Goal: Task Accomplishment & Management: Manage account settings

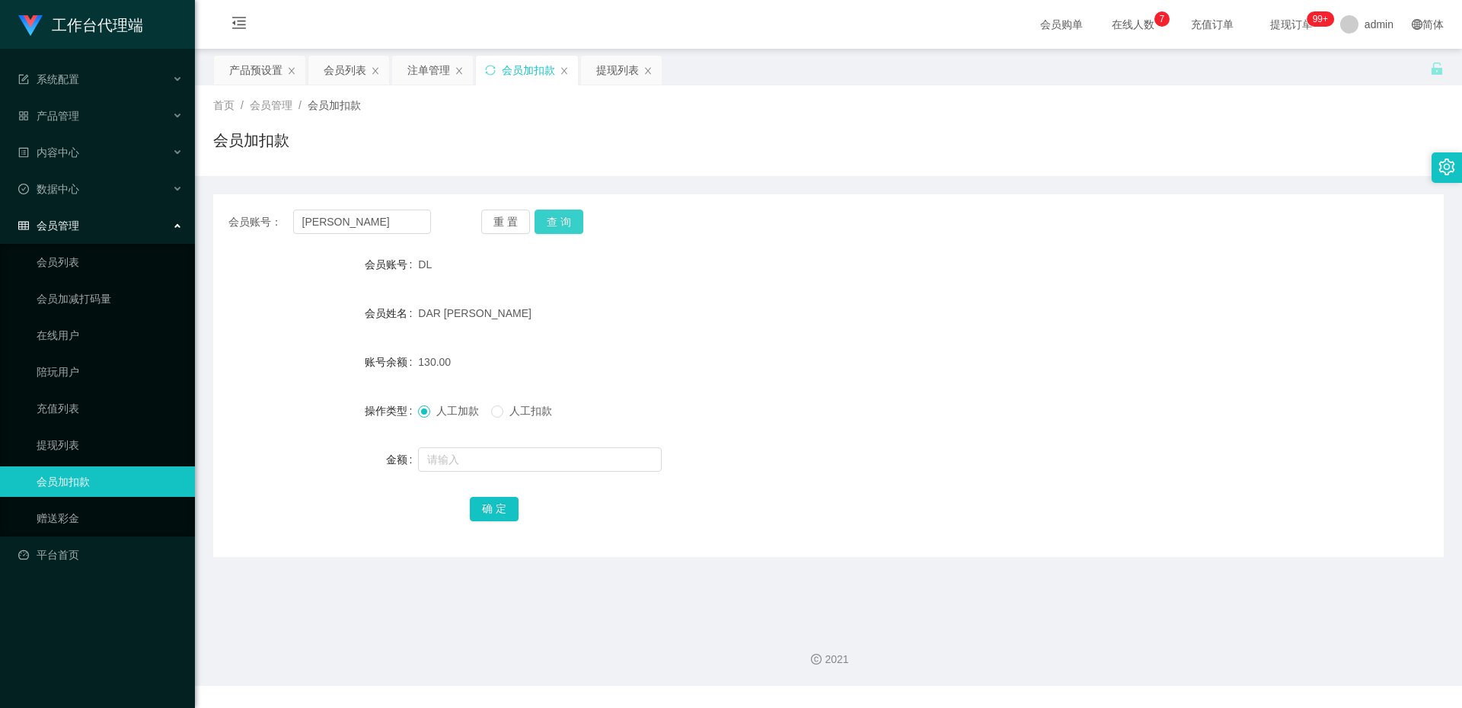
type input "[PERSON_NAME]"
click at [551, 219] on button "查 询" at bounding box center [559, 221] width 49 height 24
click at [336, 69] on div "会员列表" at bounding box center [345, 70] width 43 height 29
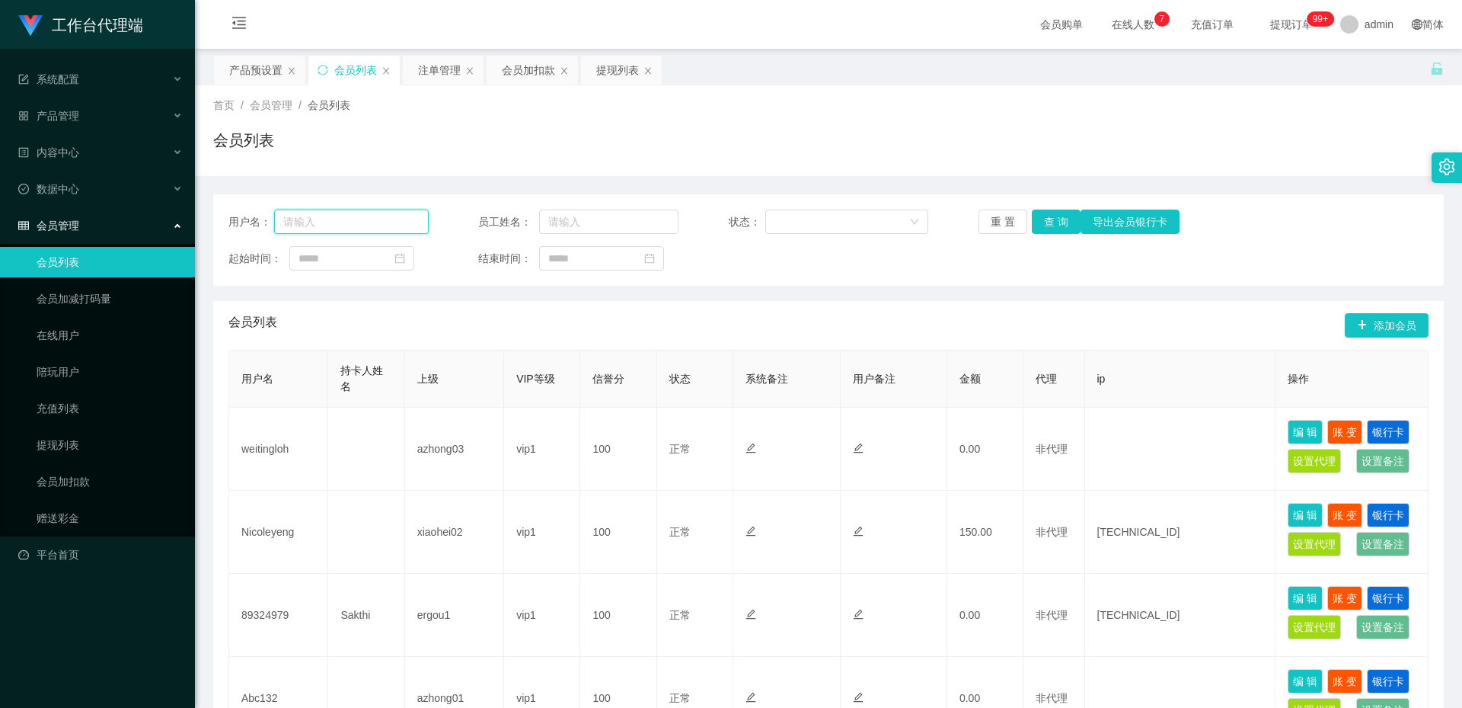
click at [345, 221] on input "text" at bounding box center [351, 221] width 155 height 24
paste input "[PERSON_NAME]"
type input "[PERSON_NAME]"
click at [1056, 225] on button "查 询" at bounding box center [1056, 221] width 49 height 24
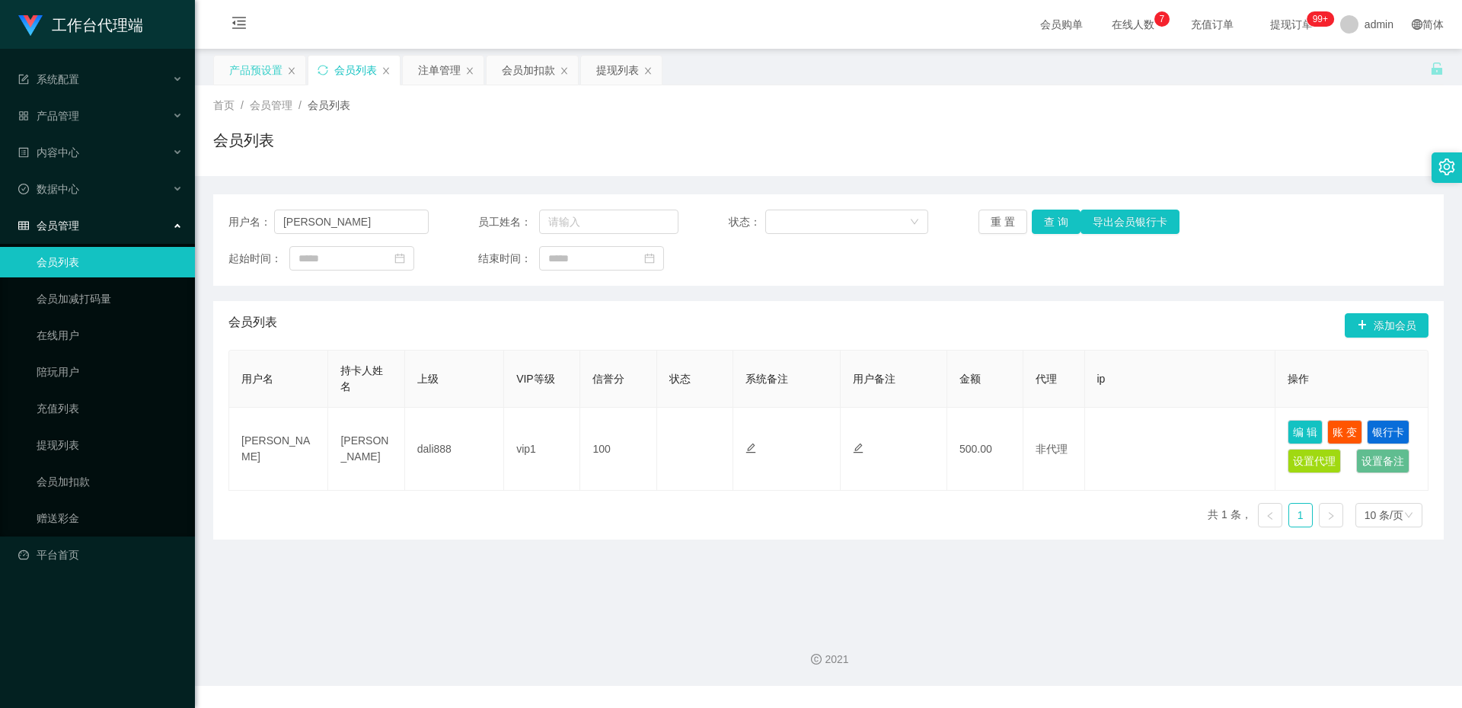
click at [267, 76] on div "产品预设置" at bounding box center [255, 70] width 53 height 29
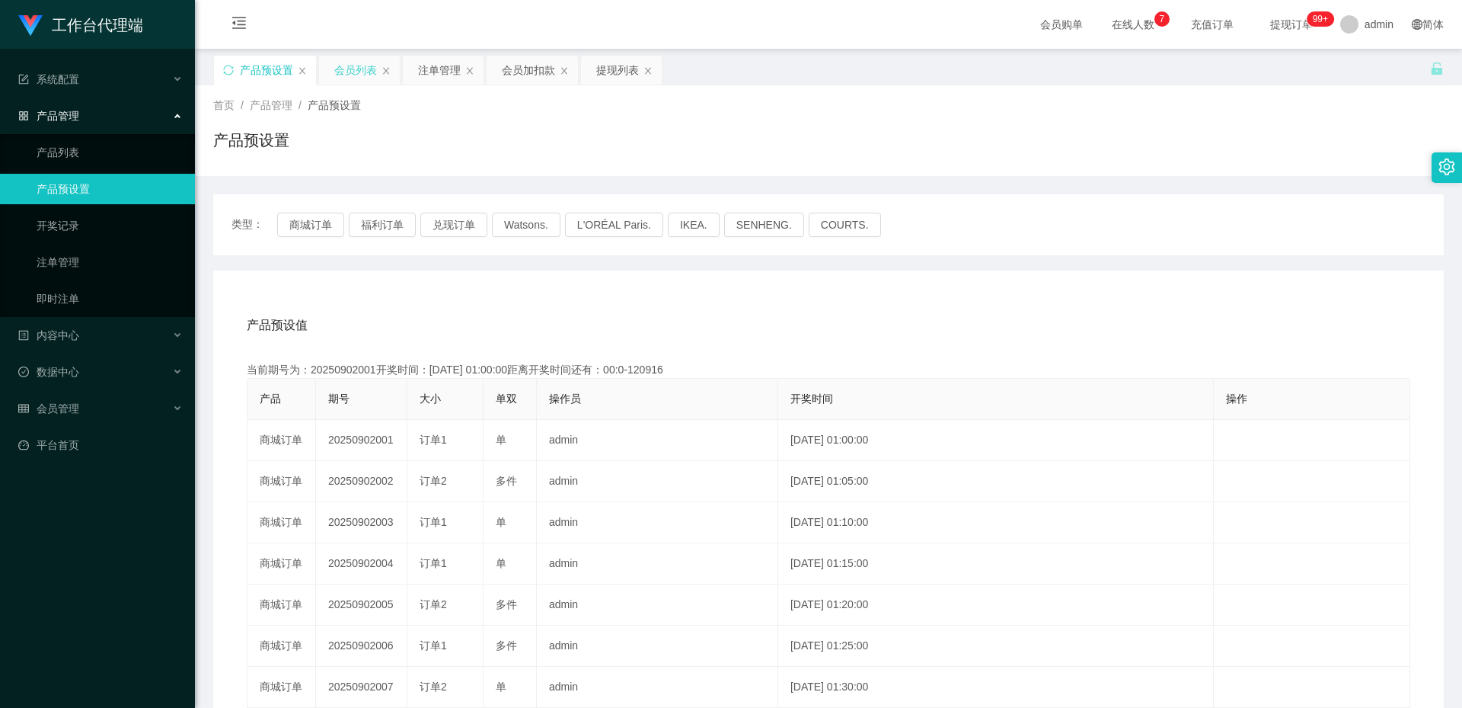
click at [369, 65] on div "会员列表" at bounding box center [355, 70] width 43 height 29
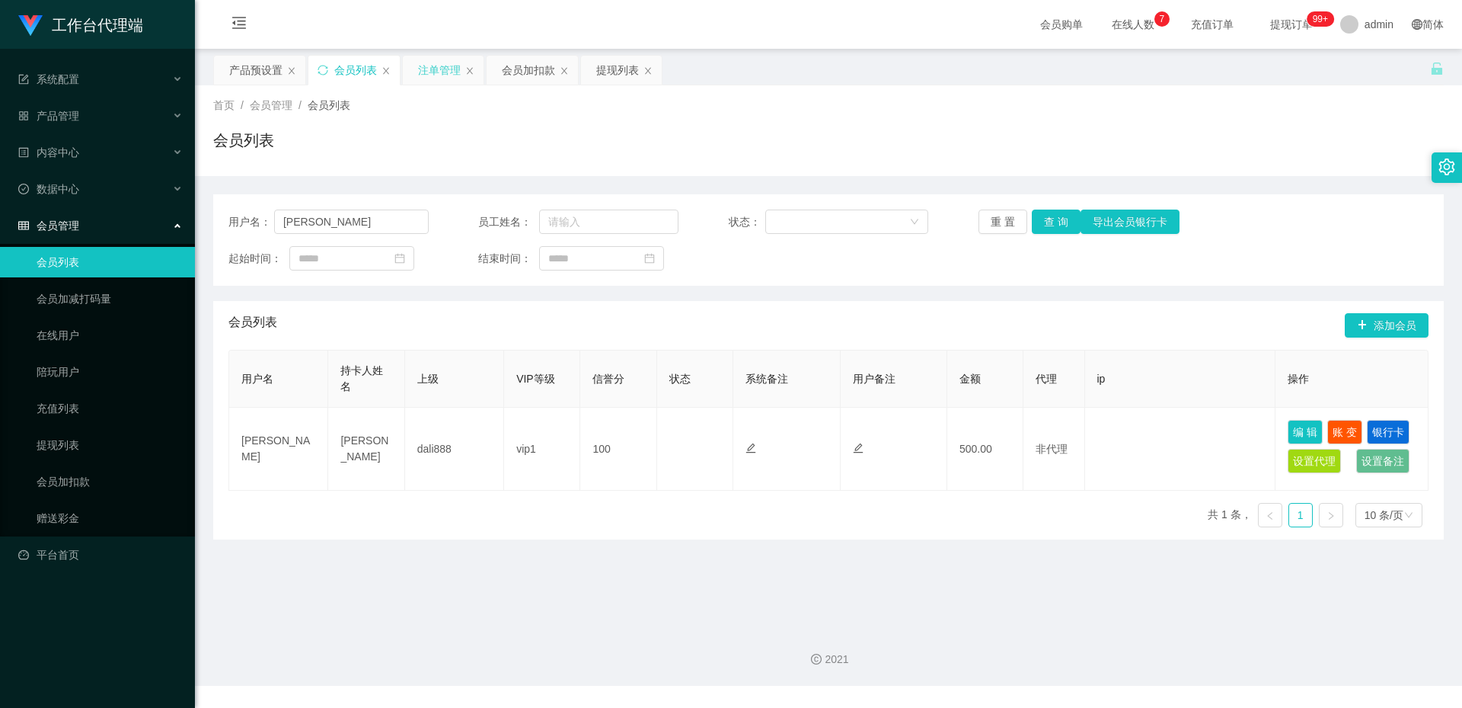
click at [434, 65] on div "注单管理" at bounding box center [439, 70] width 43 height 29
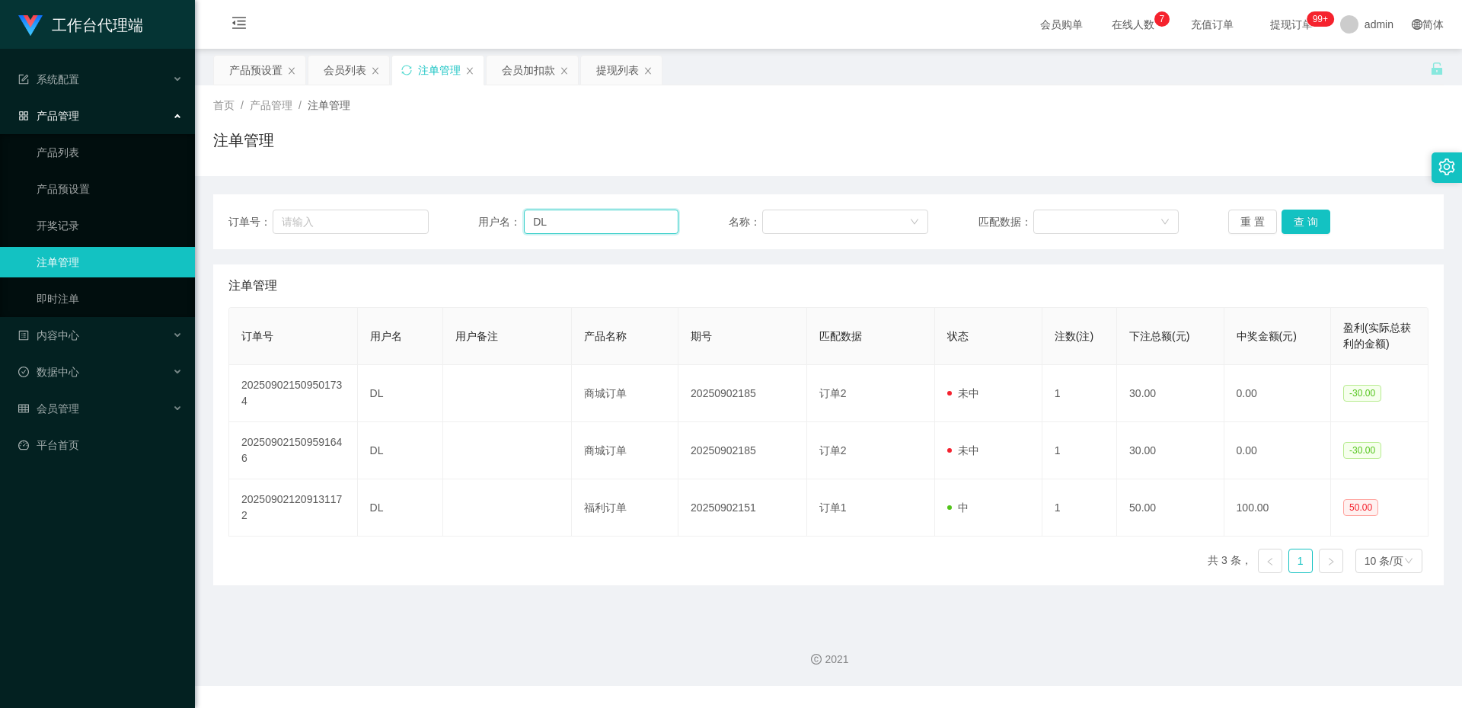
click at [615, 219] on input "DL" at bounding box center [601, 221] width 155 height 24
drag, startPoint x: 615, startPoint y: 219, endPoint x: 634, endPoint y: 219, distance: 19.0
click at [615, 219] on input "DL" at bounding box center [601, 221] width 155 height 24
paste input "[PERSON_NAME]"
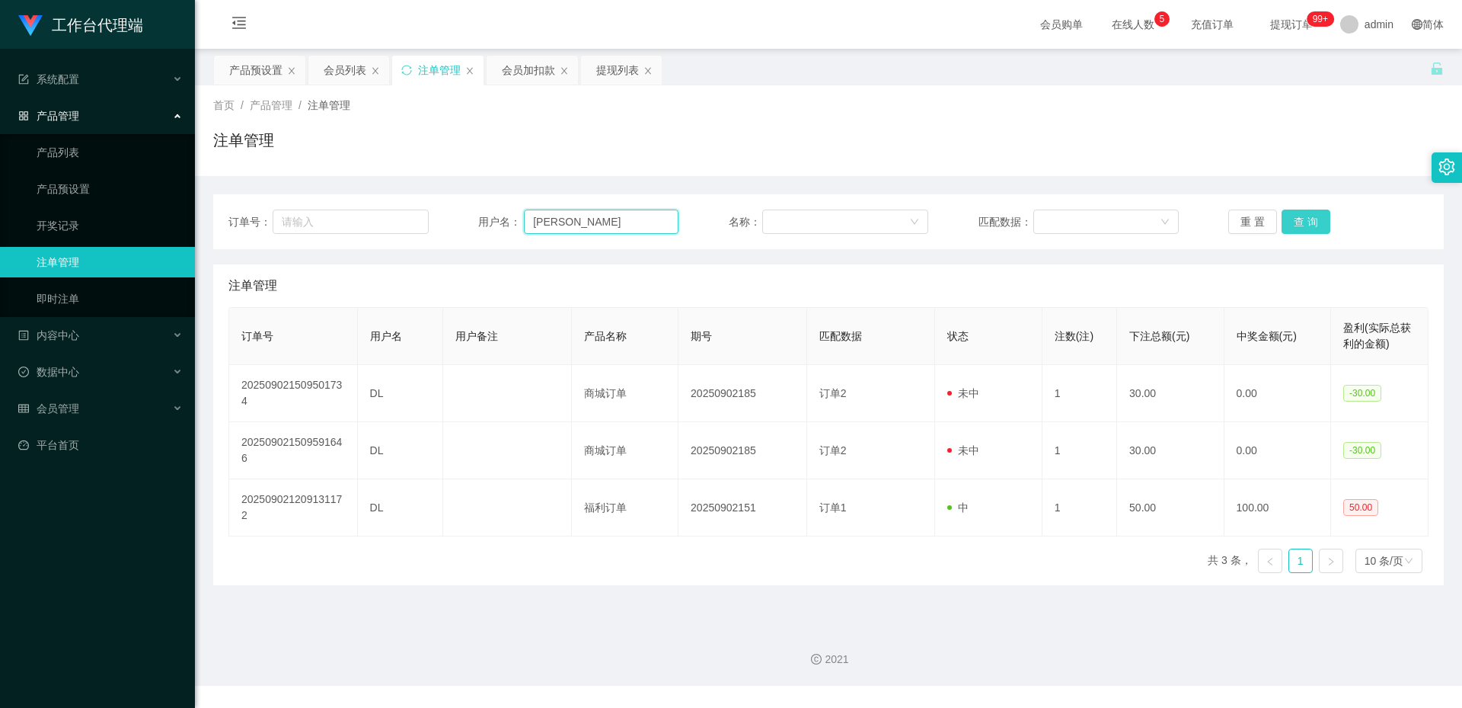
type input "[PERSON_NAME]"
click at [1305, 223] on button "查 询" at bounding box center [1306, 221] width 49 height 24
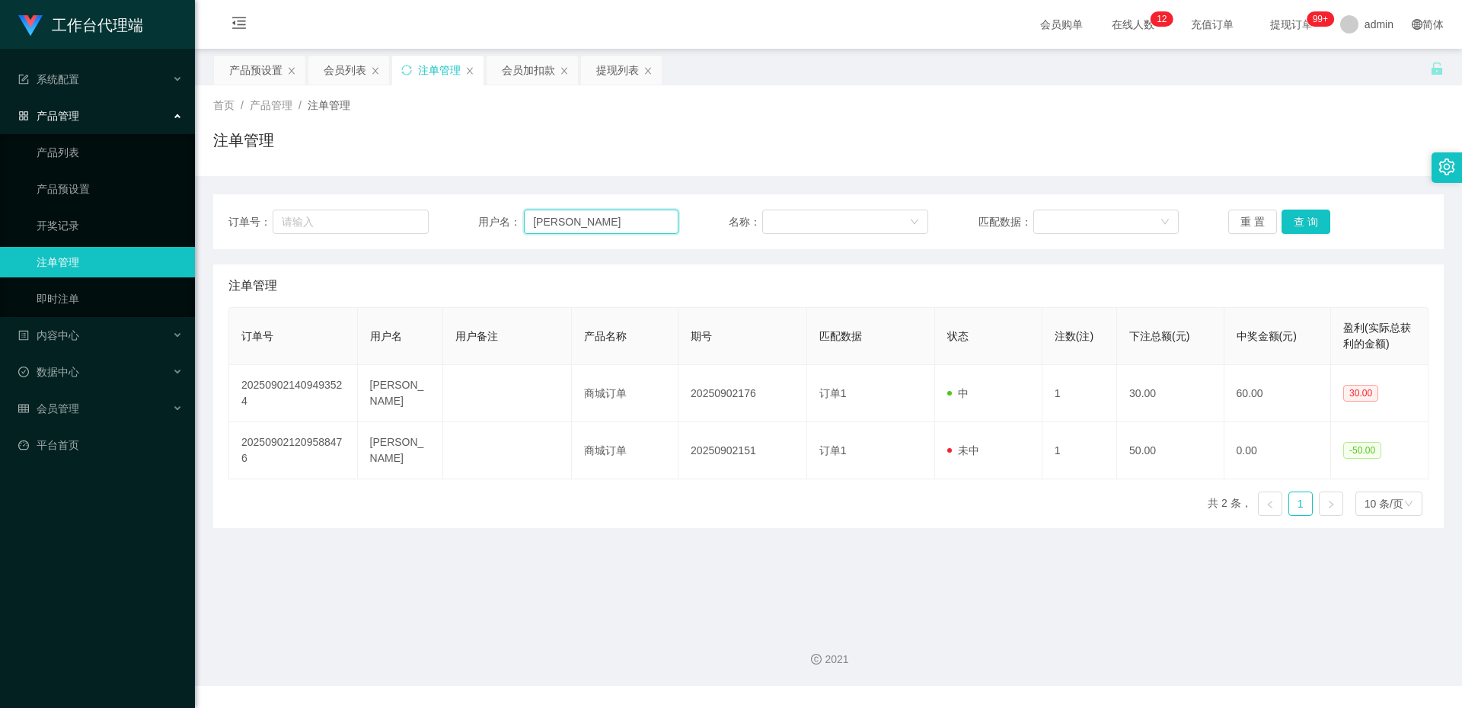
click at [570, 228] on input "[PERSON_NAME]" at bounding box center [601, 221] width 155 height 24
click at [591, 218] on input "[PERSON_NAME]" at bounding box center [601, 221] width 155 height 24
click at [258, 74] on div "产品预设置" at bounding box center [255, 70] width 53 height 29
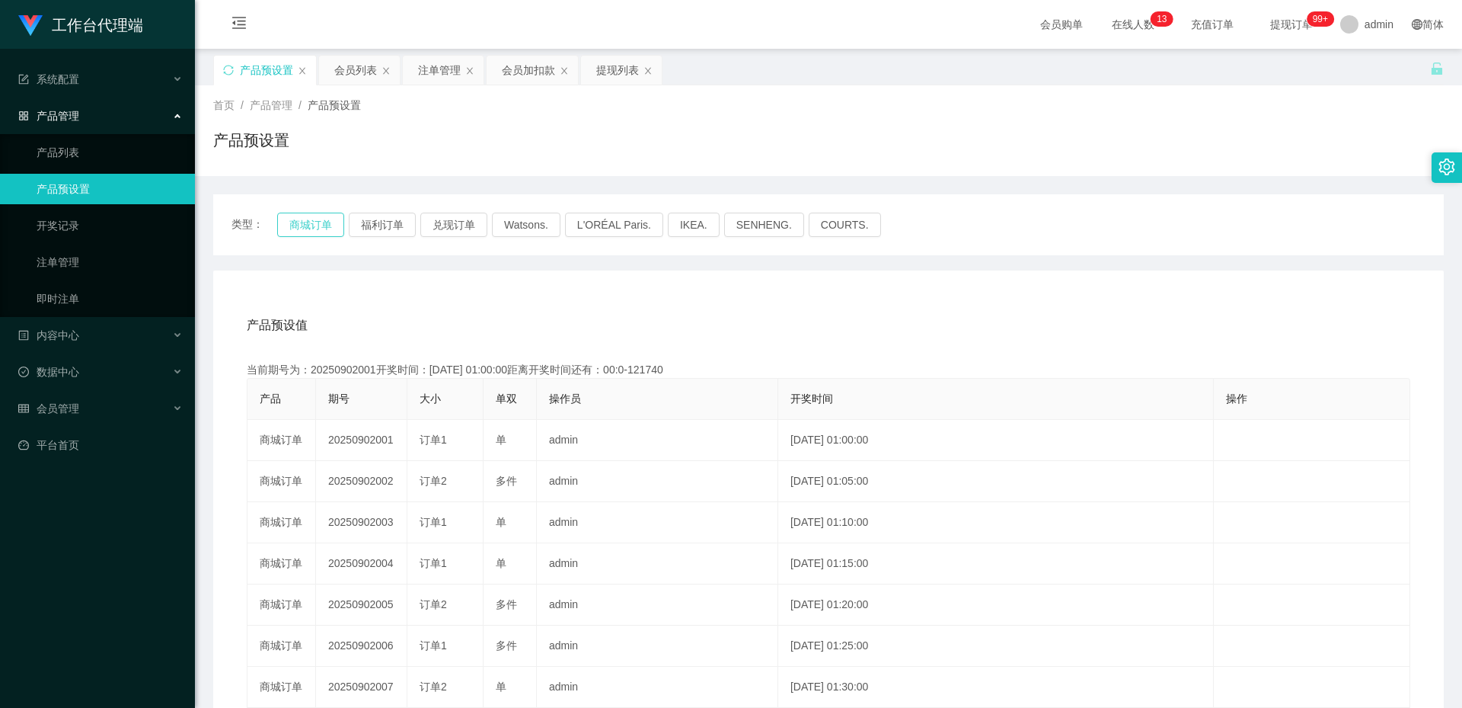
click at [320, 222] on button "商城订单" at bounding box center [310, 225] width 67 height 24
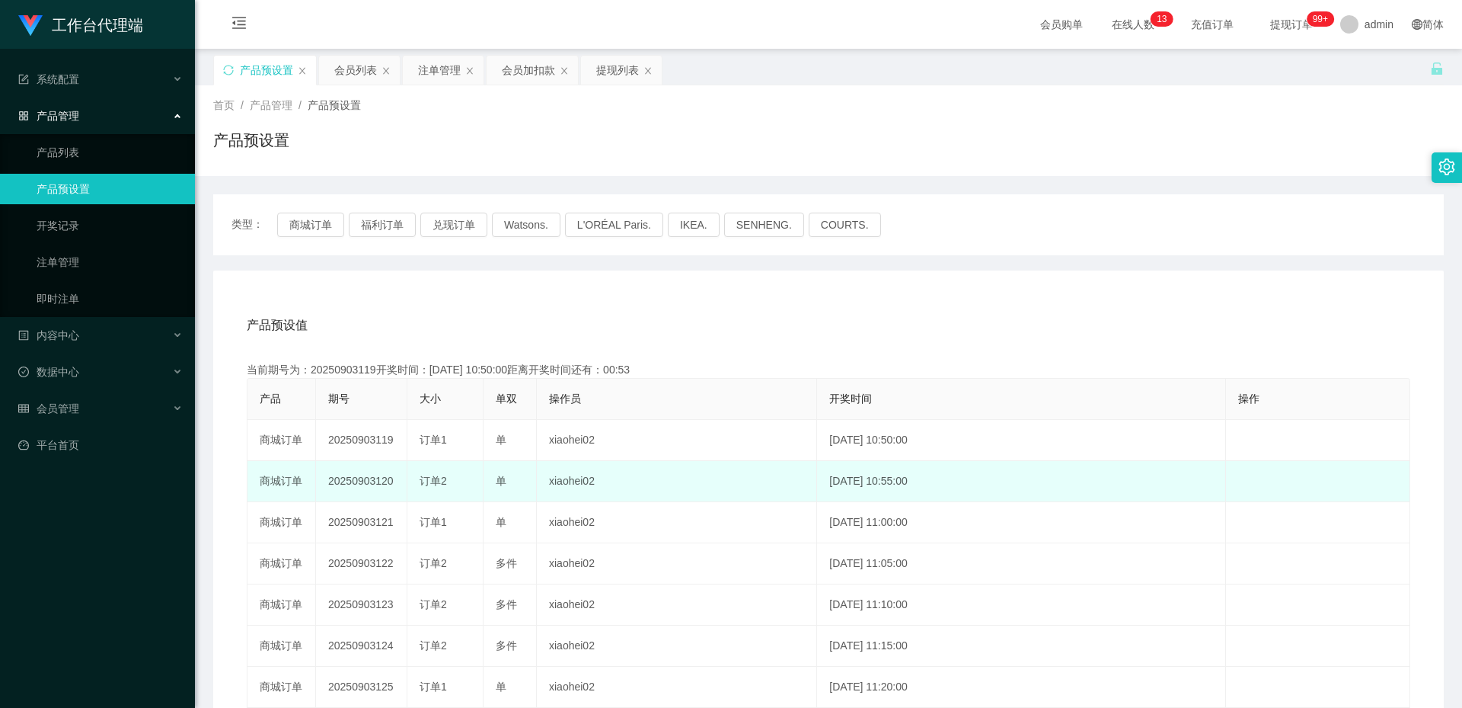
click at [351, 480] on td "20250903120" at bounding box center [361, 481] width 91 height 41
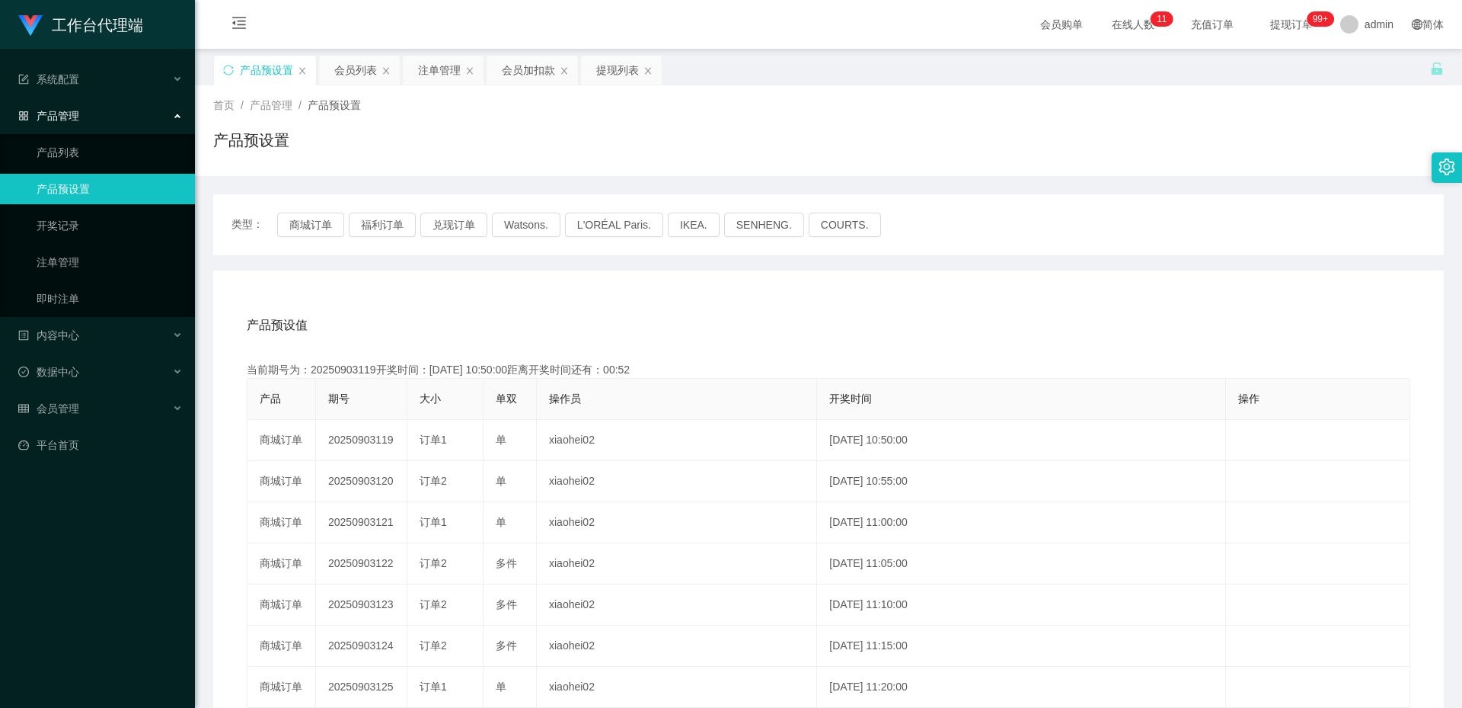
copy td "20250903120"
click at [436, 69] on div "注单管理" at bounding box center [439, 70] width 43 height 29
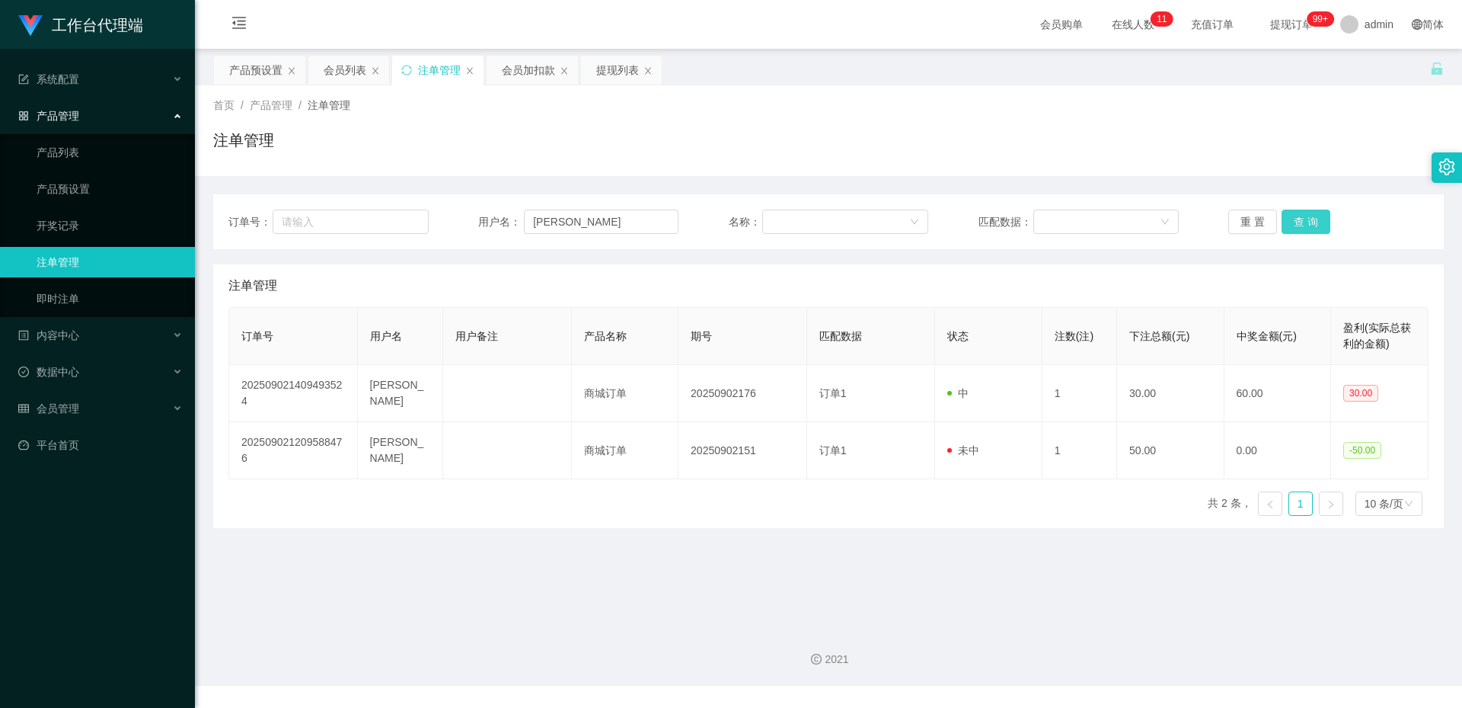
click at [1294, 220] on button "查 询" at bounding box center [1306, 221] width 49 height 24
click at [1292, 225] on button "查 询" at bounding box center [1306, 221] width 49 height 24
click at [1293, 220] on button "查 询" at bounding box center [1306, 221] width 49 height 24
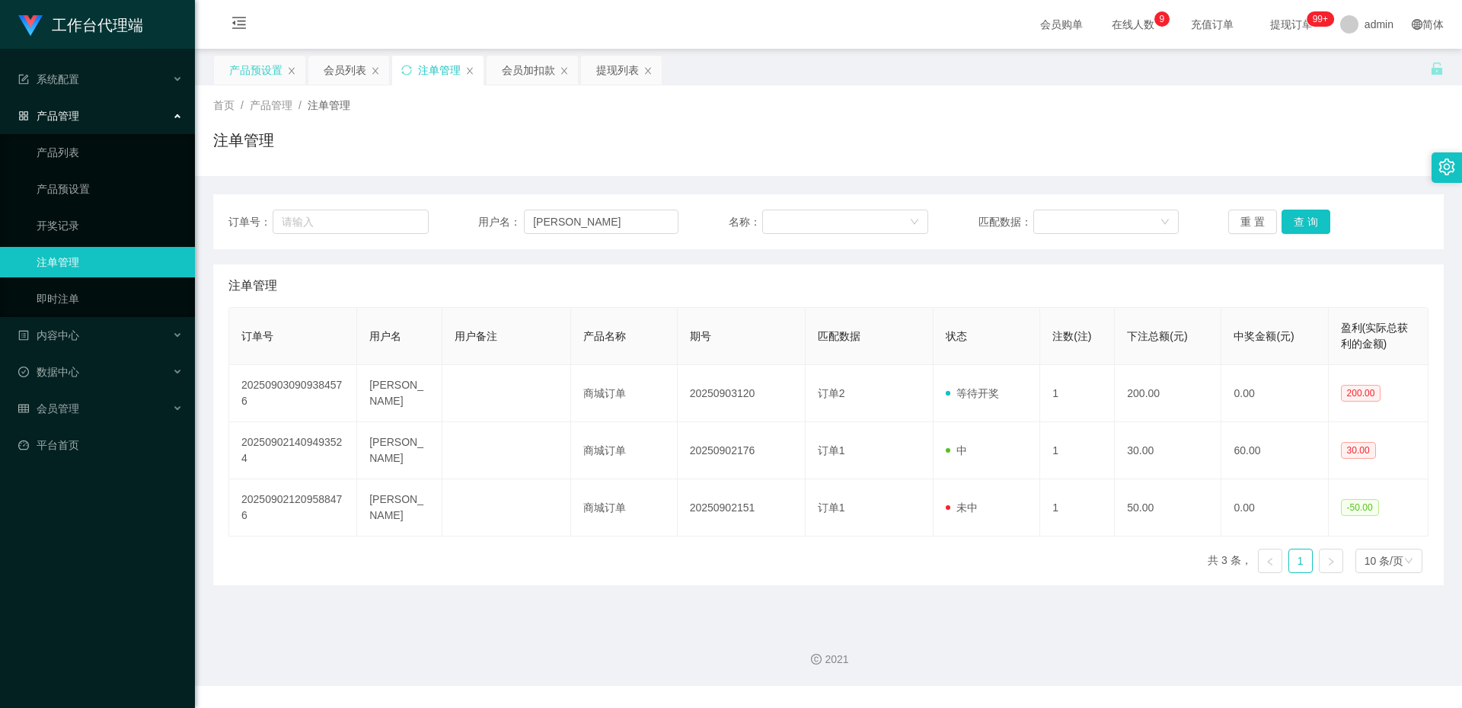
click at [267, 75] on div "产品预设置" at bounding box center [255, 70] width 53 height 29
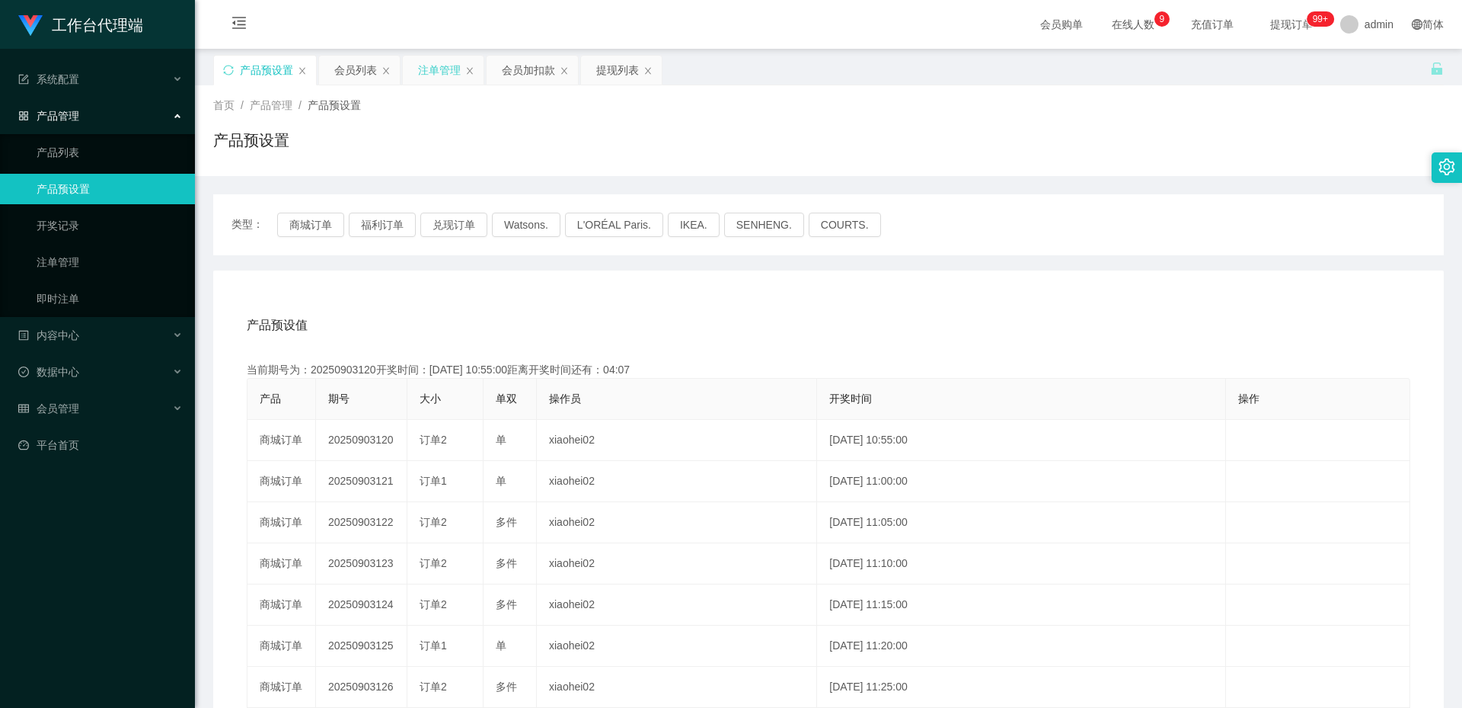
click at [433, 76] on div "注单管理" at bounding box center [439, 70] width 43 height 29
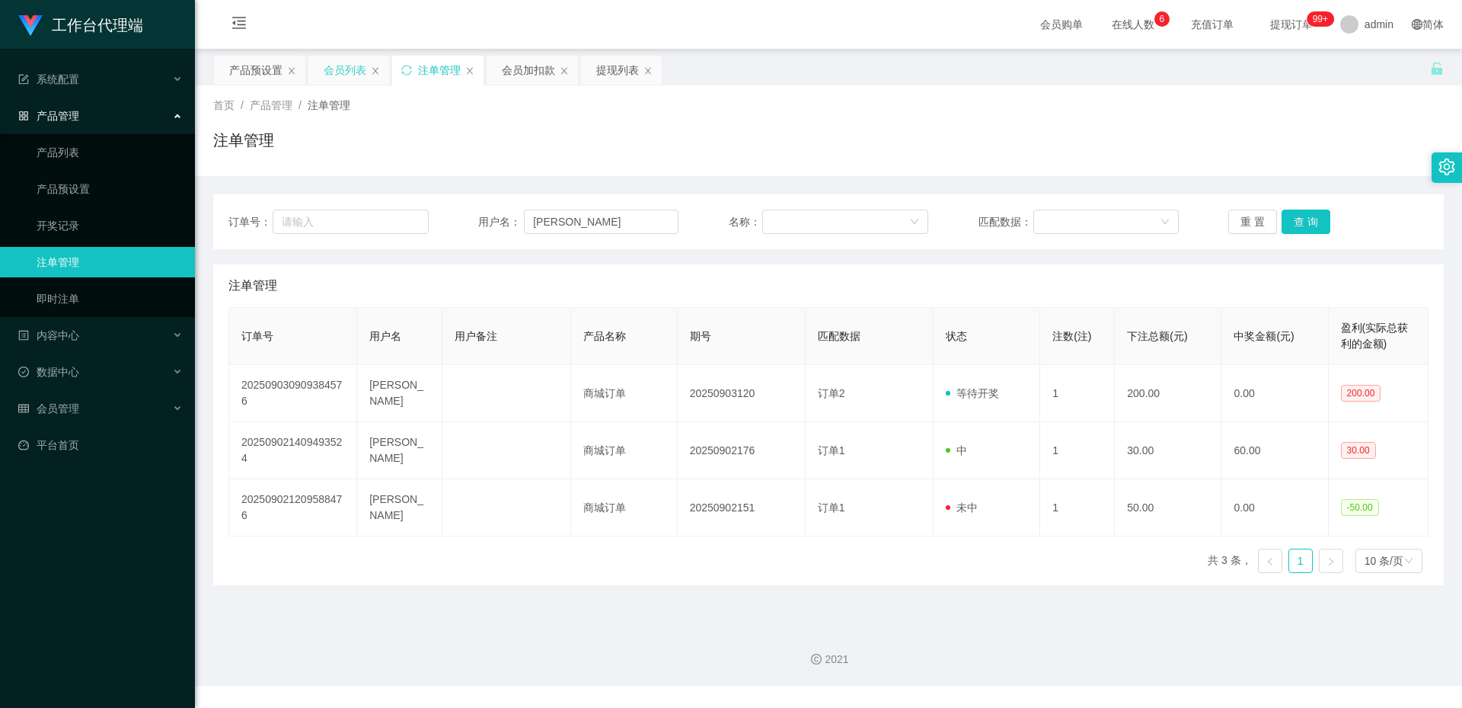
click at [331, 67] on div "会员列表" at bounding box center [345, 70] width 43 height 29
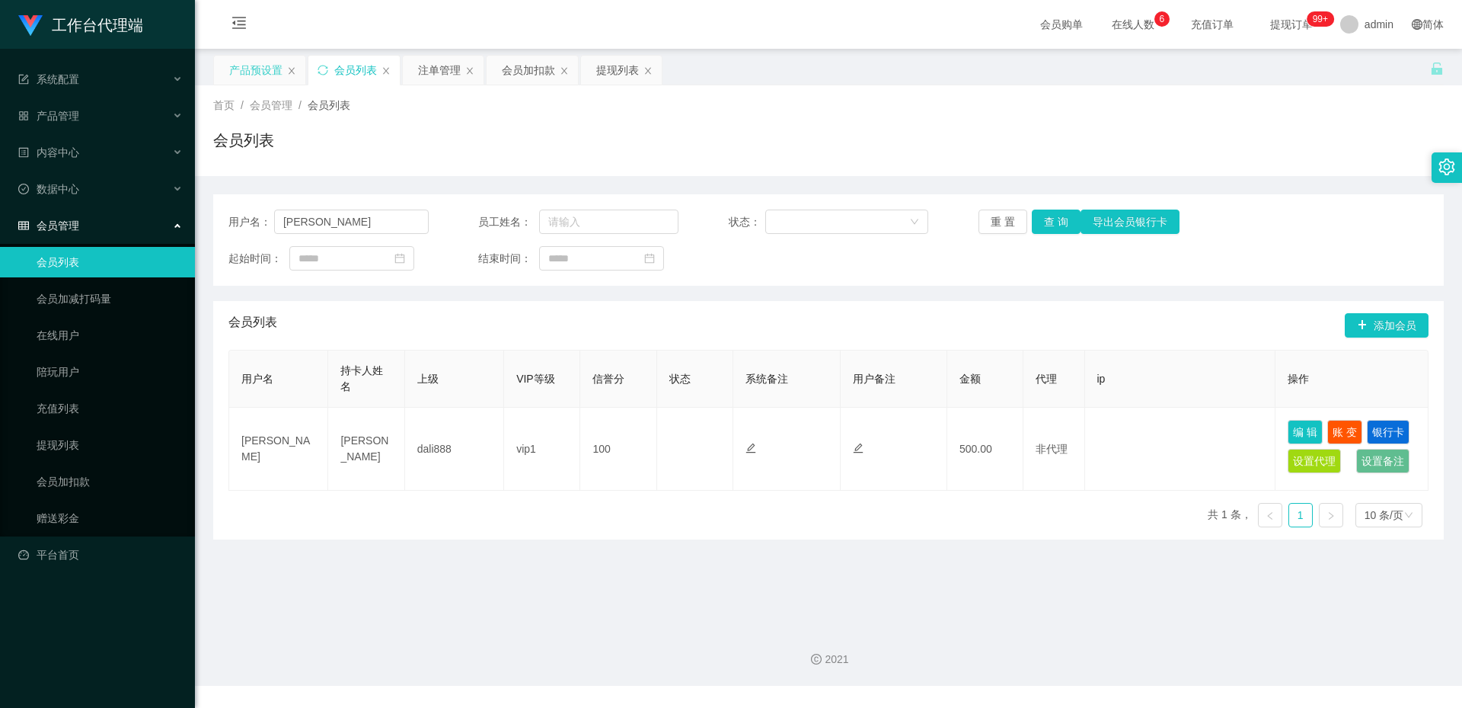
click at [267, 73] on div "产品预设置" at bounding box center [255, 70] width 53 height 29
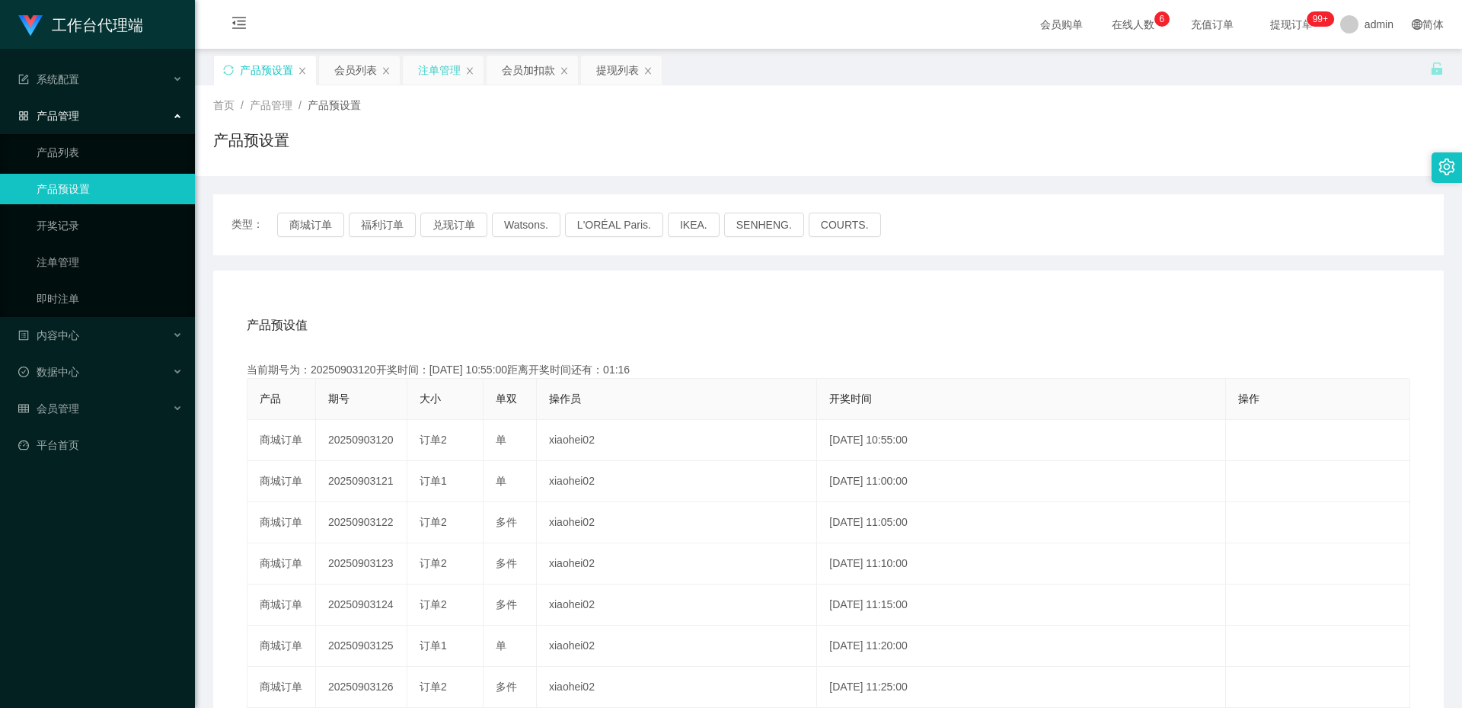
click at [445, 72] on div "注单管理" at bounding box center [439, 70] width 43 height 29
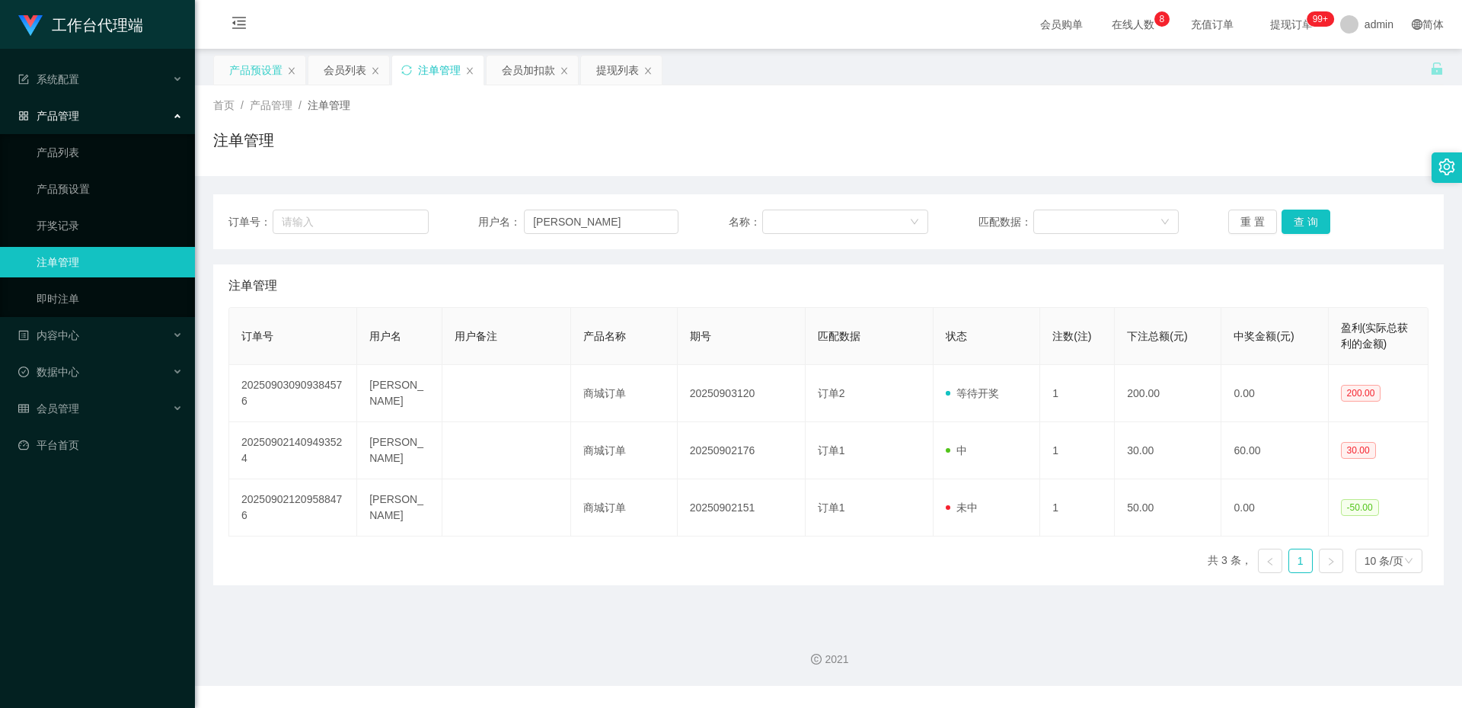
click at [244, 75] on div "产品预设置" at bounding box center [255, 70] width 53 height 29
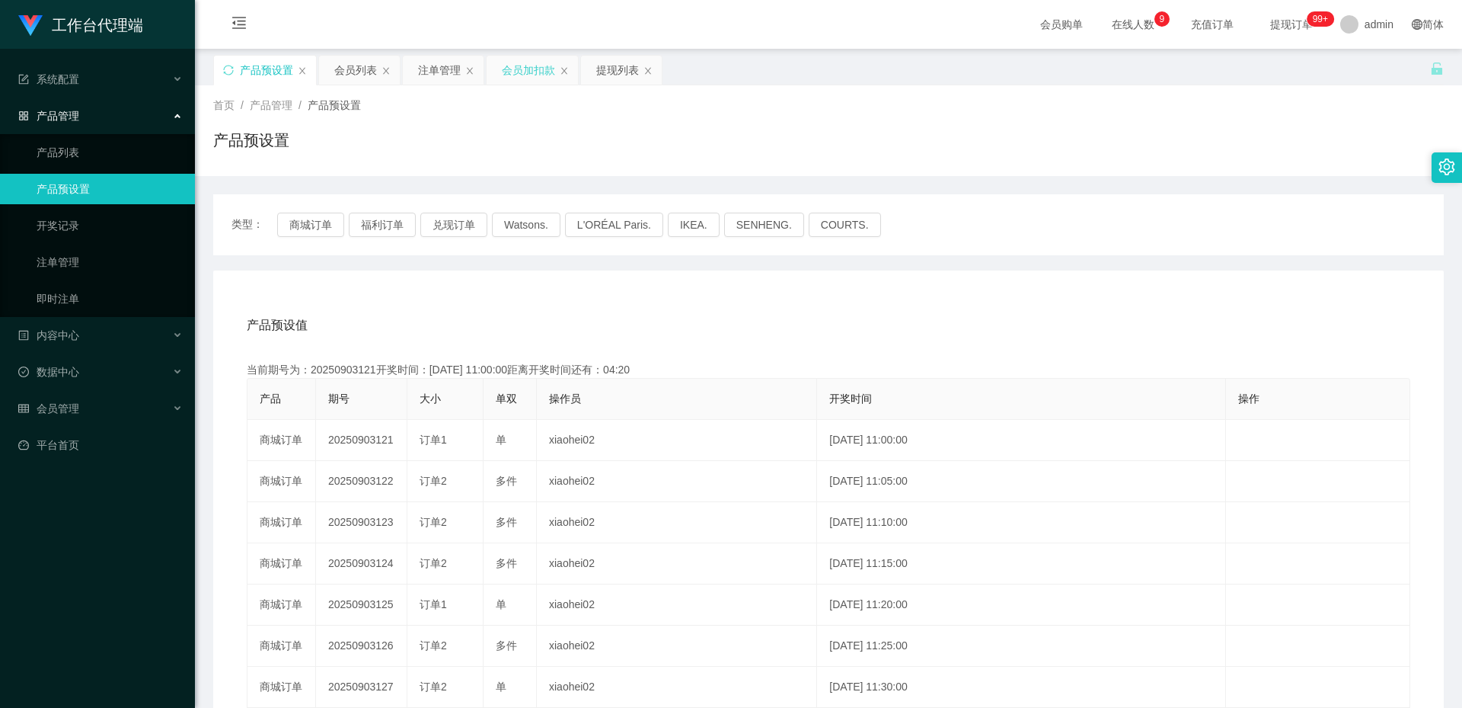
click at [535, 71] on div "会员加扣款" at bounding box center [528, 70] width 53 height 29
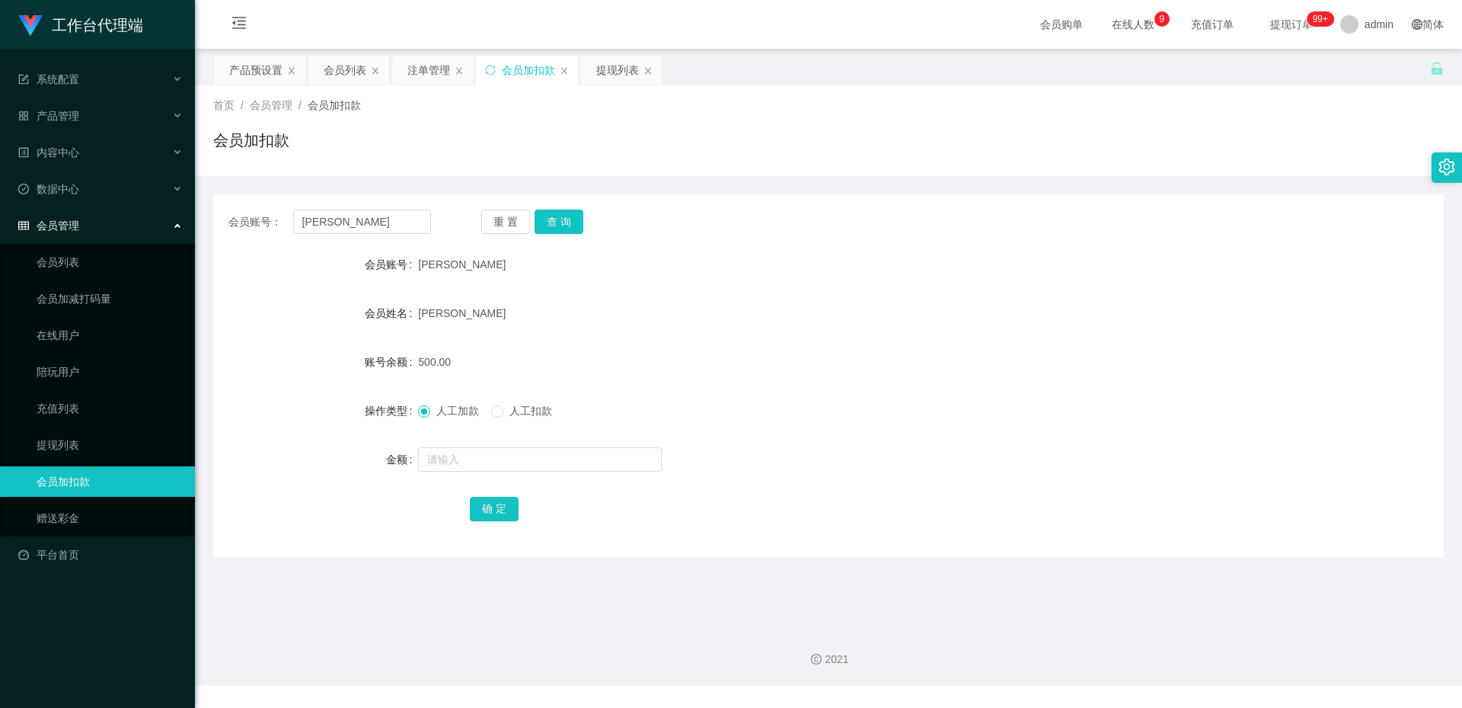
click at [559, 209] on div "会员账号： [PERSON_NAME] 重 置 查 询 会员账号 [PERSON_NAME] 会员姓名 [PERSON_NAME] 账号余额 500.00 操…" at bounding box center [828, 375] width 1231 height 363
click at [560, 219] on button "查 询" at bounding box center [559, 221] width 49 height 24
